Goal: Check status

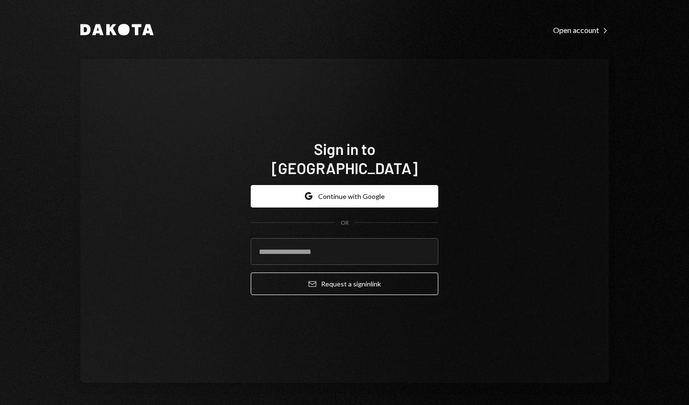
click at [394, 243] on input "email" at bounding box center [345, 251] width 188 height 27
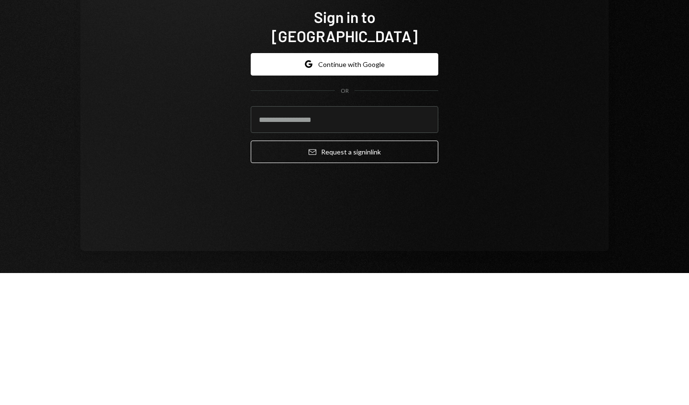
click at [398, 240] on input "email" at bounding box center [345, 251] width 188 height 27
type input "**********"
click at [326, 276] on button "Email Request a sign in link" at bounding box center [345, 284] width 188 height 22
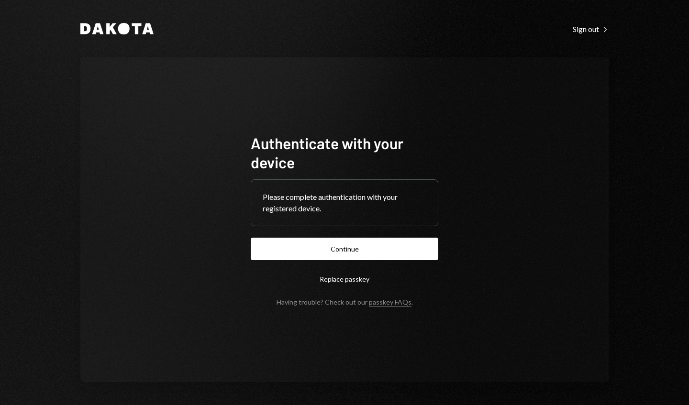
click at [398, 249] on button "Continue" at bounding box center [345, 249] width 188 height 22
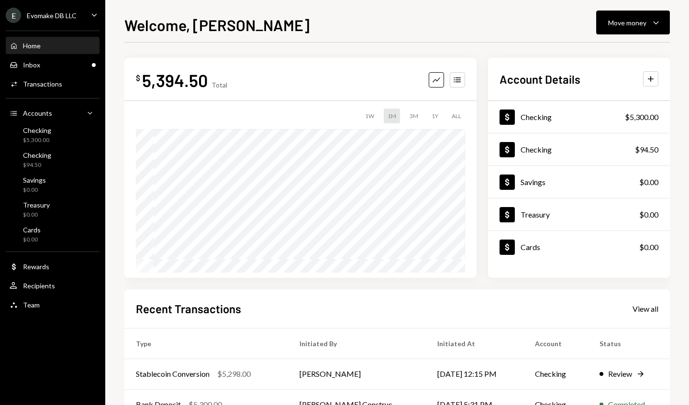
click at [519, 62] on div "Account Details Plus Dollar Checking $5,300.00 Dollar Checking $94.50 Dollar Sa…" at bounding box center [579, 168] width 182 height 220
click at [631, 374] on div "Review Right Arrow" at bounding box center [628, 373] width 59 height 11
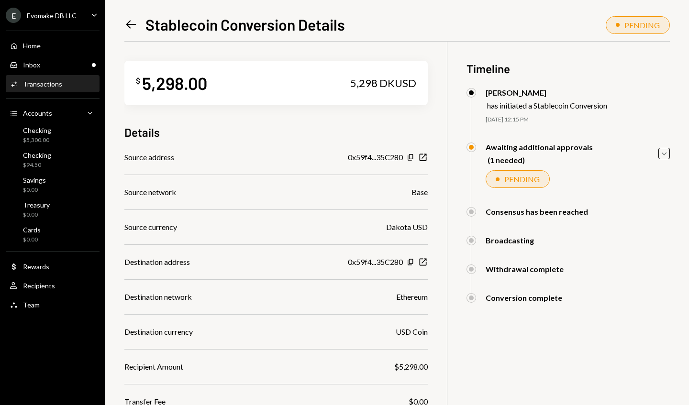
click at [664, 155] on icon "Caret Down" at bounding box center [664, 153] width 11 height 11
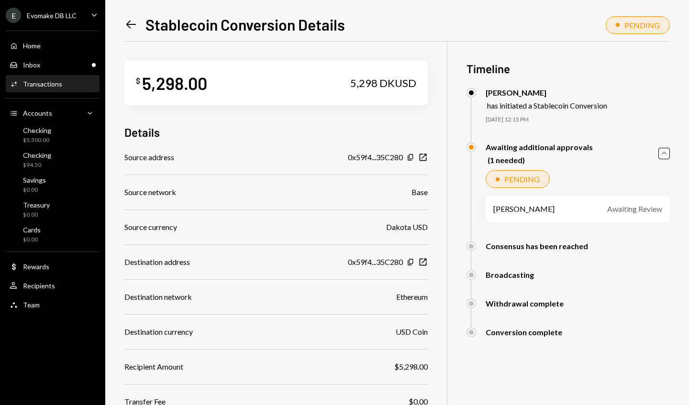
click at [630, 215] on div "Awaiting Review" at bounding box center [634, 208] width 55 height 11
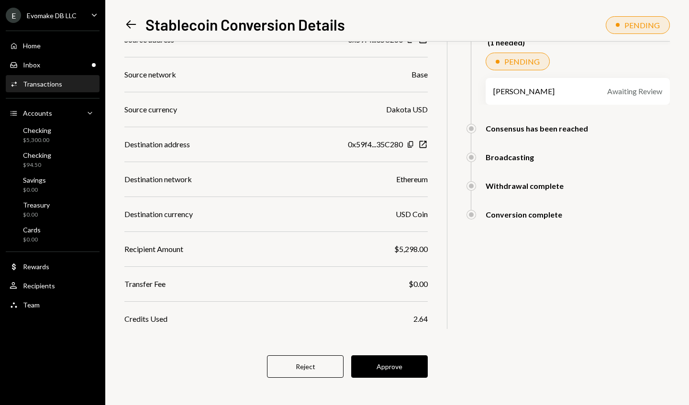
scroll to position [121, 0]
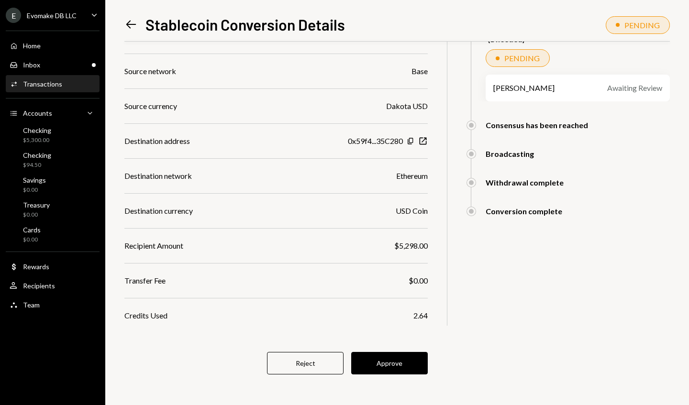
click at [411, 362] on button "Approve" at bounding box center [389, 363] width 77 height 22
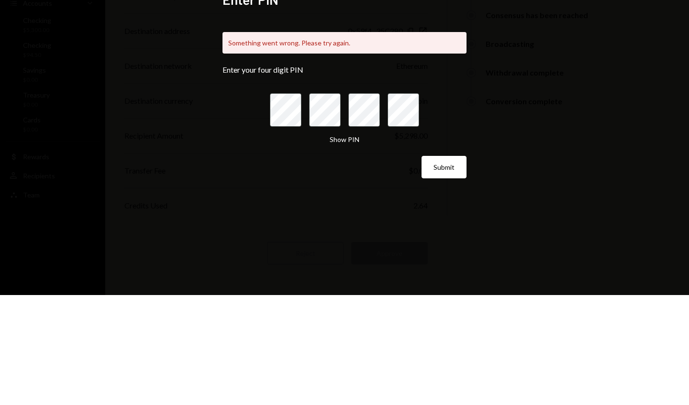
click at [605, 177] on div "Enter PIN Something went wrong. Please try again. Enter your four digit PIN Sho…" at bounding box center [344, 202] width 689 height 405
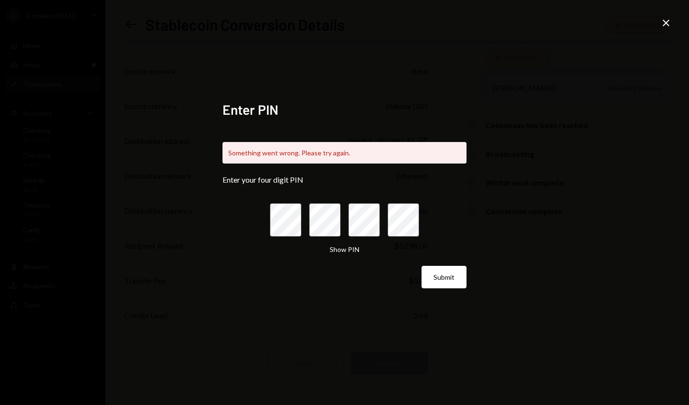
click at [660, 40] on div "Enter PIN Something went wrong. Please try again. Enter your four digit PIN Sho…" at bounding box center [344, 202] width 689 height 405
click at [666, 27] on icon "Close" at bounding box center [665, 22] width 11 height 11
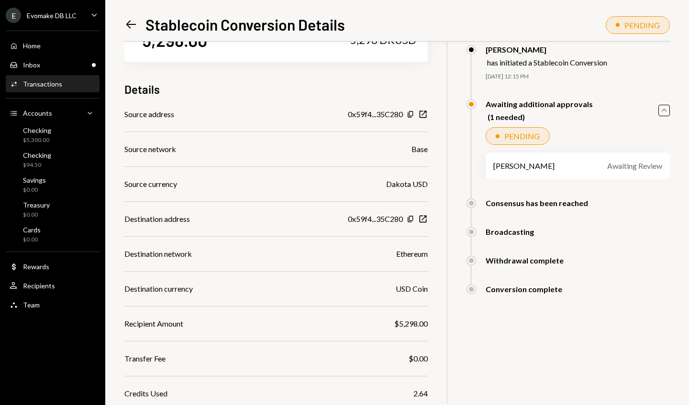
scroll to position [0, 0]
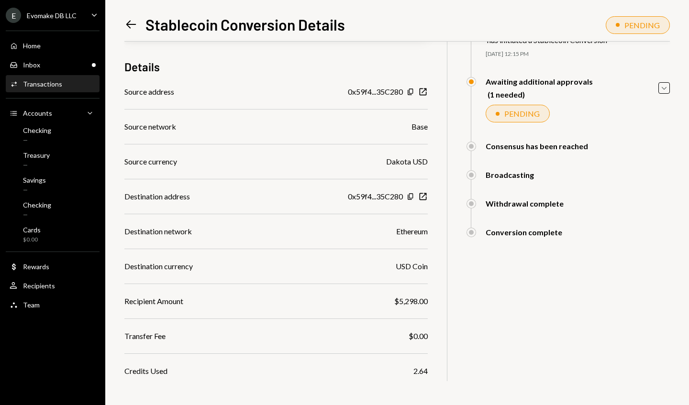
scroll to position [121, 0]
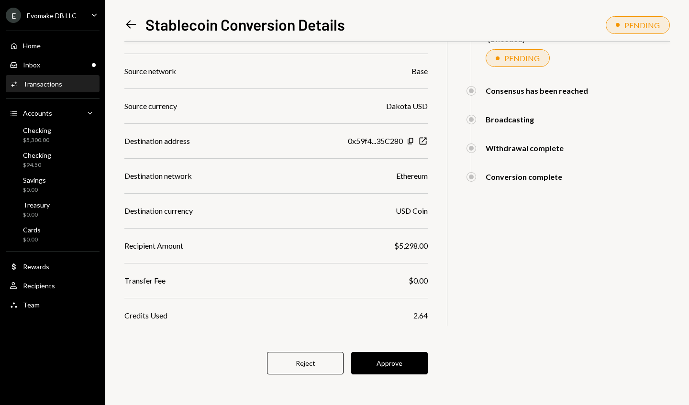
click at [410, 372] on button "Approve" at bounding box center [389, 363] width 77 height 22
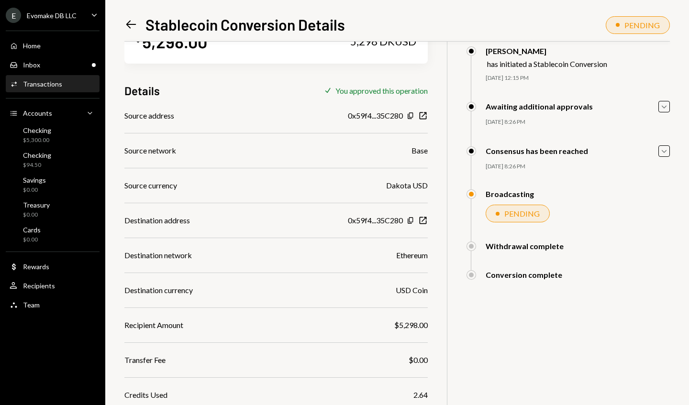
scroll to position [0, 0]
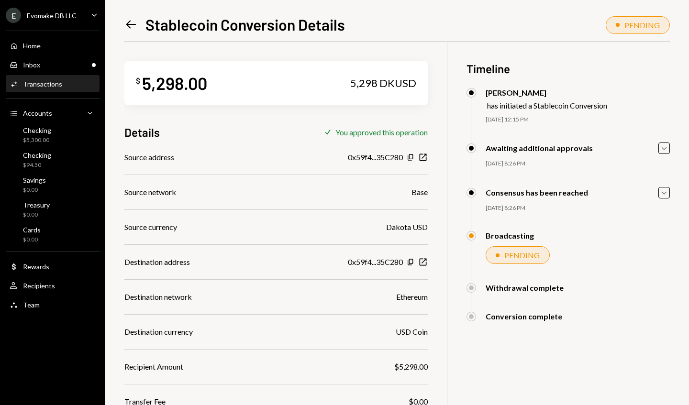
click at [24, 47] on div "Home" at bounding box center [32, 46] width 18 height 8
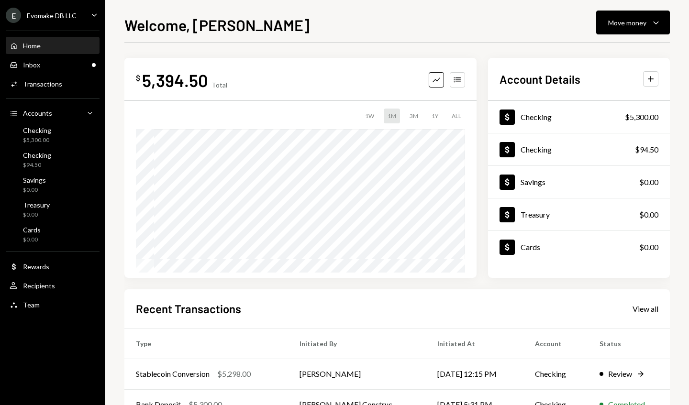
click at [33, 65] on div "Inbox" at bounding box center [31, 65] width 17 height 8
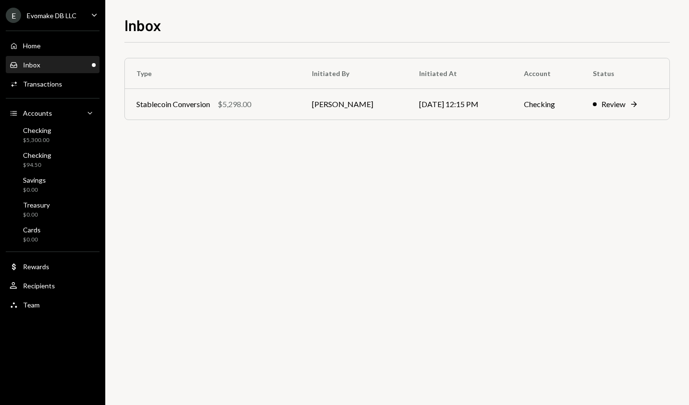
click at [36, 47] on div "Home" at bounding box center [32, 46] width 18 height 8
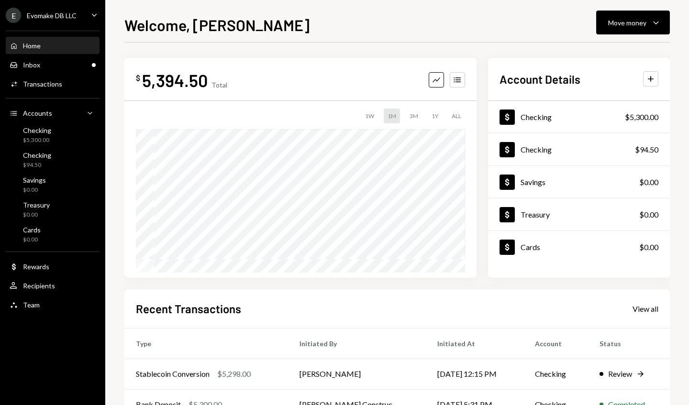
click at [36, 66] on div "Inbox" at bounding box center [31, 65] width 17 height 8
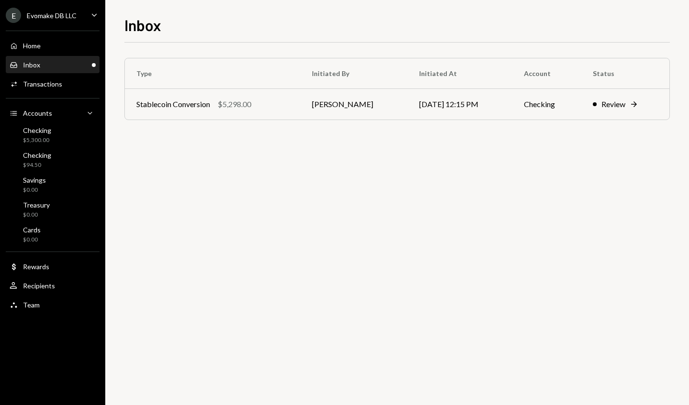
click at [637, 94] on td "Review Right Arrow" at bounding box center [625, 104] width 88 height 31
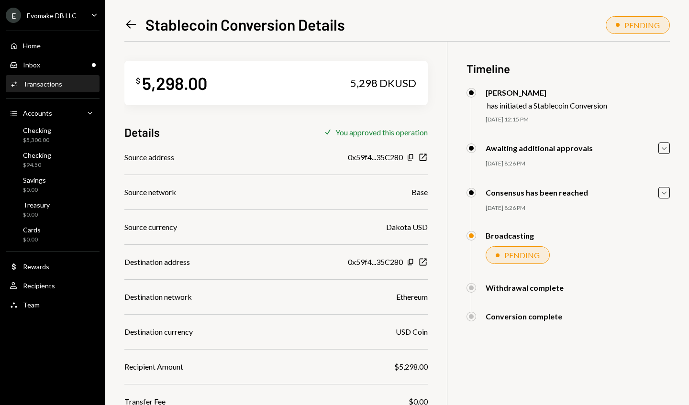
scroll to position [42, 0]
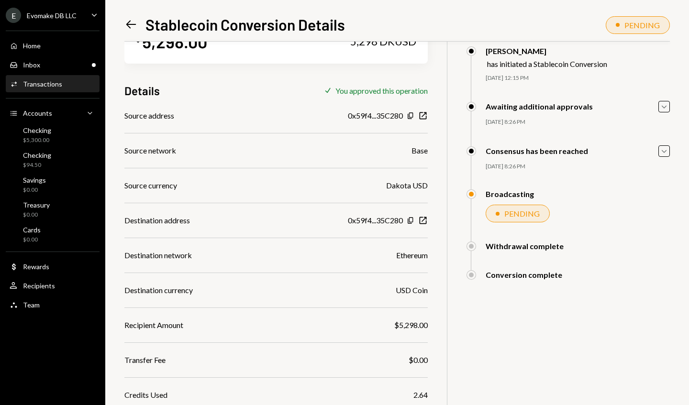
click at [40, 52] on div "Home Home" at bounding box center [53, 46] width 86 height 16
